Goal: Information Seeking & Learning: Learn about a topic

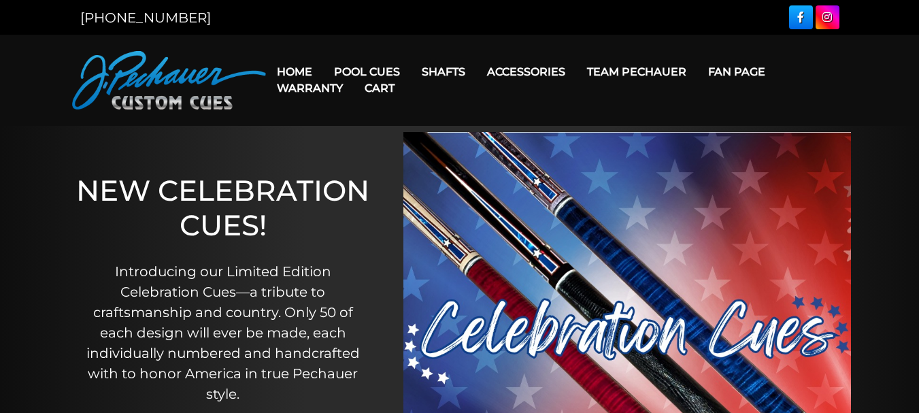
click at [620, 71] on link "Team Pechauer" at bounding box center [636, 71] width 121 height 35
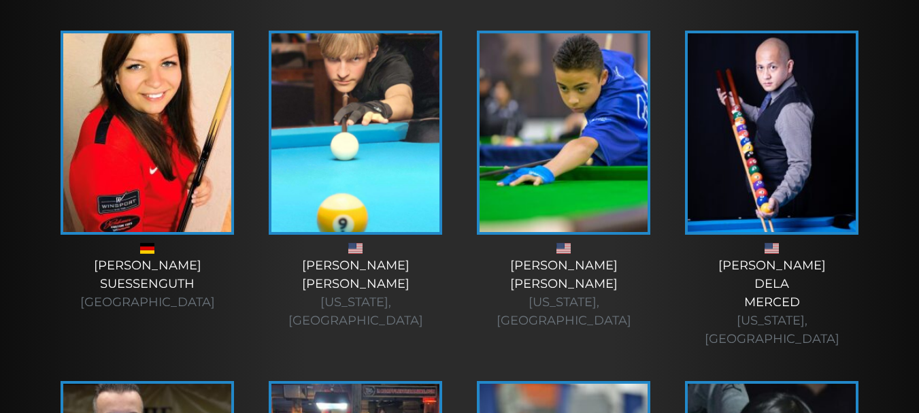
scroll to position [3686, 0]
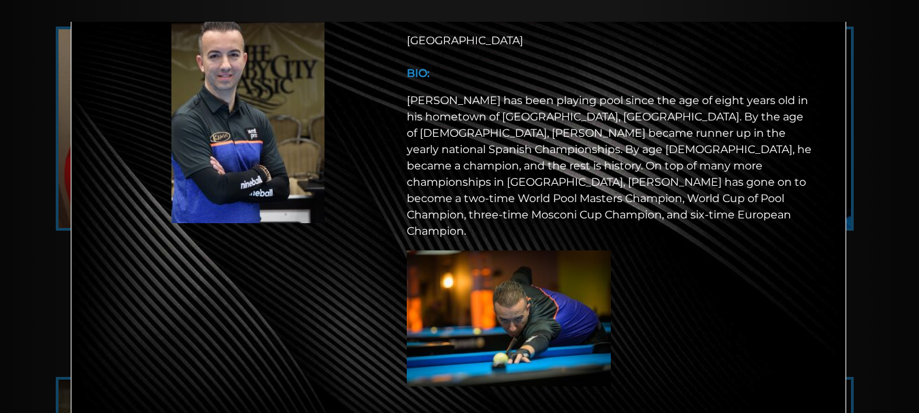
scroll to position [0, 0]
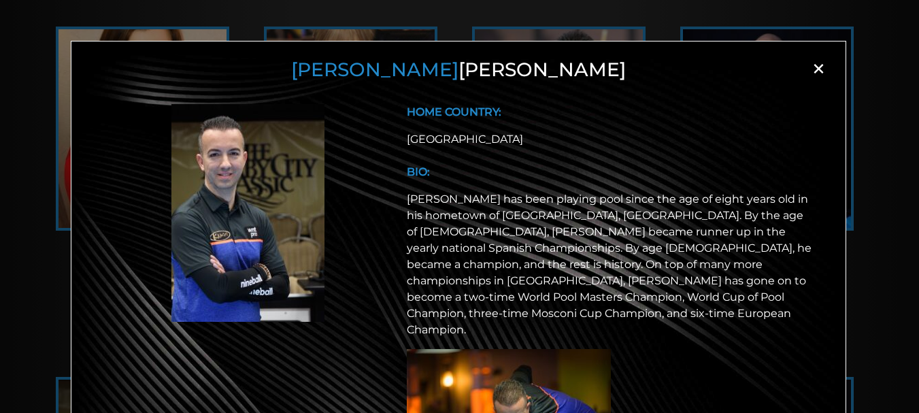
click at [809, 79] on span "×" at bounding box center [818, 68] width 20 height 20
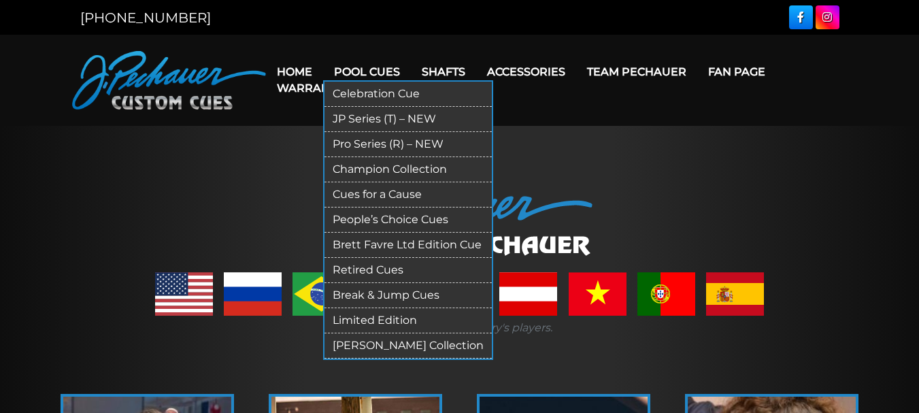
click at [372, 69] on link "Pool Cues" at bounding box center [367, 71] width 88 height 35
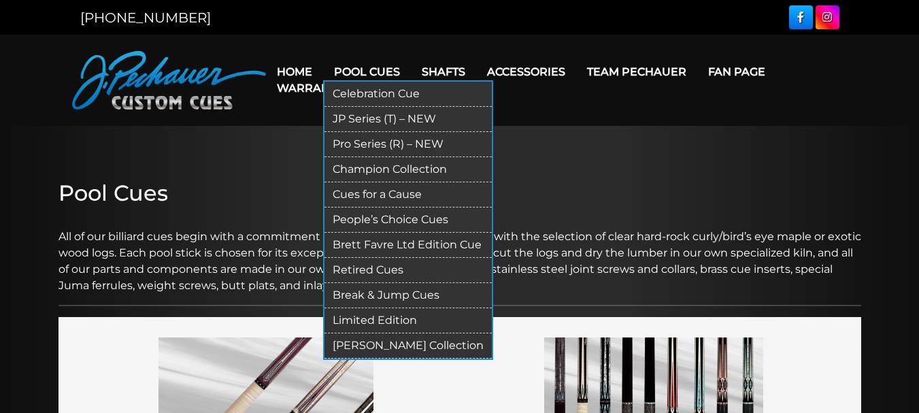
click at [394, 248] on link "Brett Favre Ltd Edition Cue" at bounding box center [407, 245] width 167 height 25
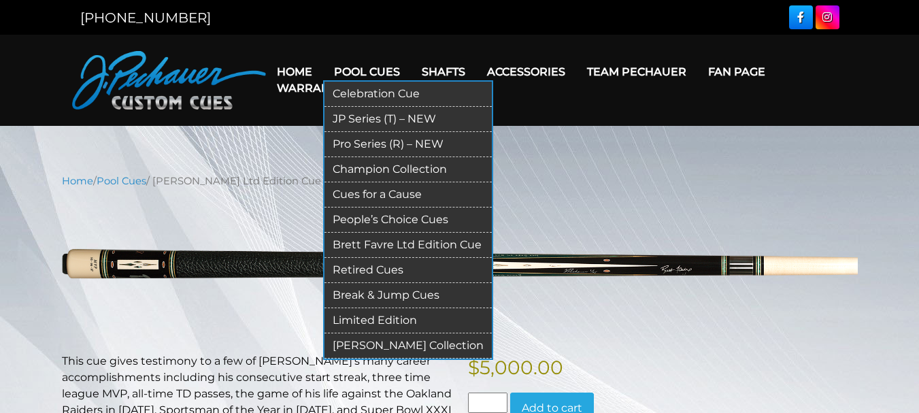
click at [384, 220] on link "People’s Choice Cues" at bounding box center [407, 219] width 167 height 25
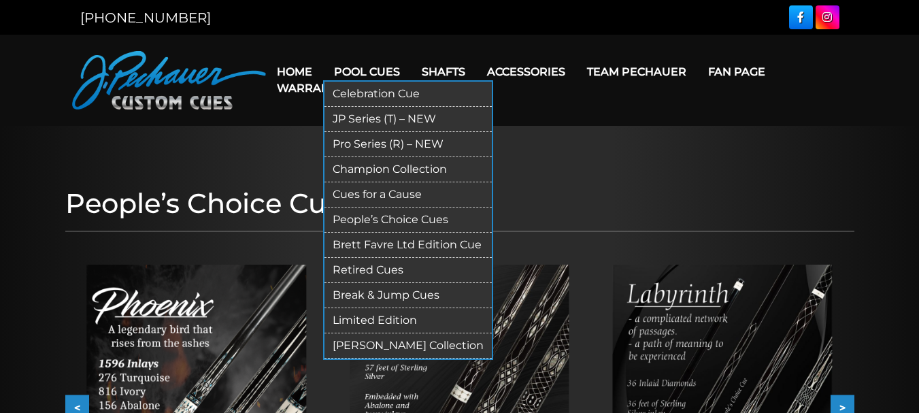
click at [384, 137] on link "Pro Series (R) – NEW" at bounding box center [407, 144] width 167 height 25
click at [377, 124] on link "JP Series (T) – NEW" at bounding box center [407, 119] width 167 height 25
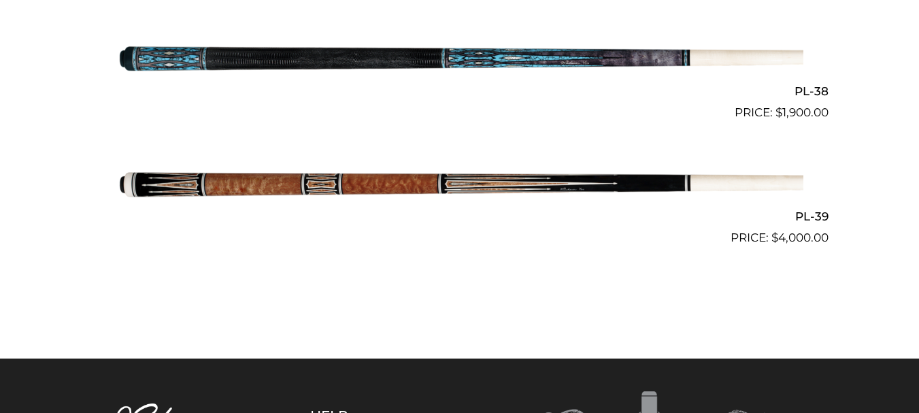
scroll to position [3943, 0]
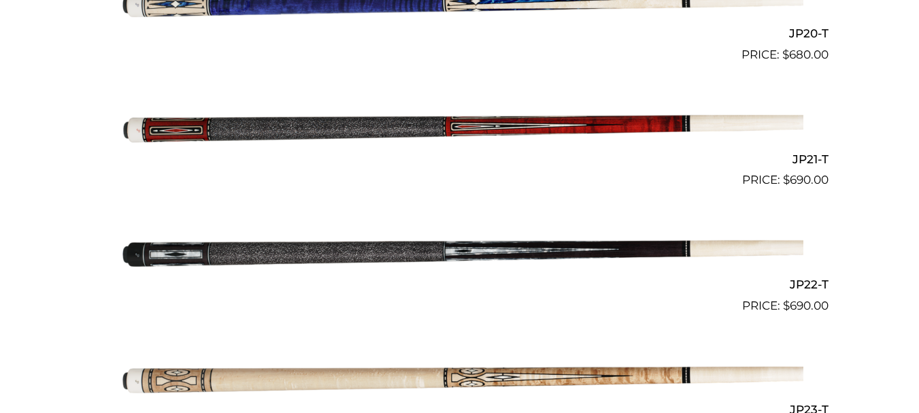
scroll to position [2863, 0]
